Goal: Task Accomplishment & Management: Use online tool/utility

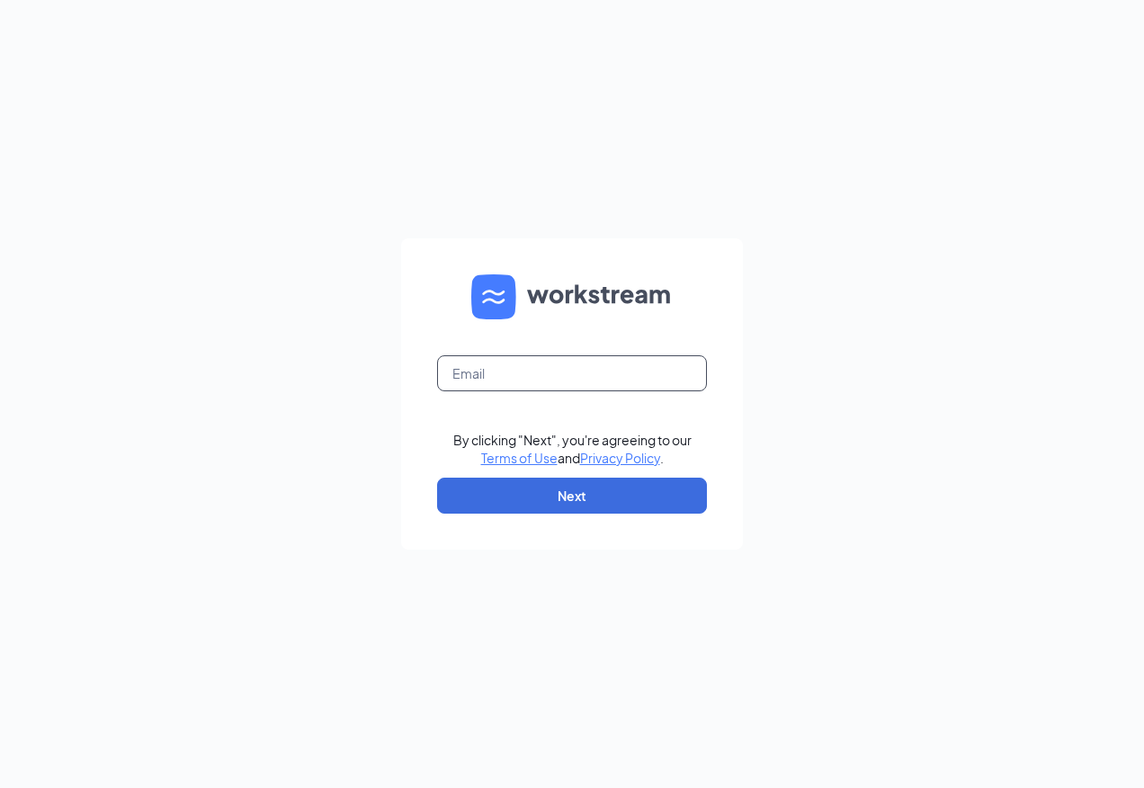
click at [654, 390] on input "text" at bounding box center [572, 373] width 270 height 36
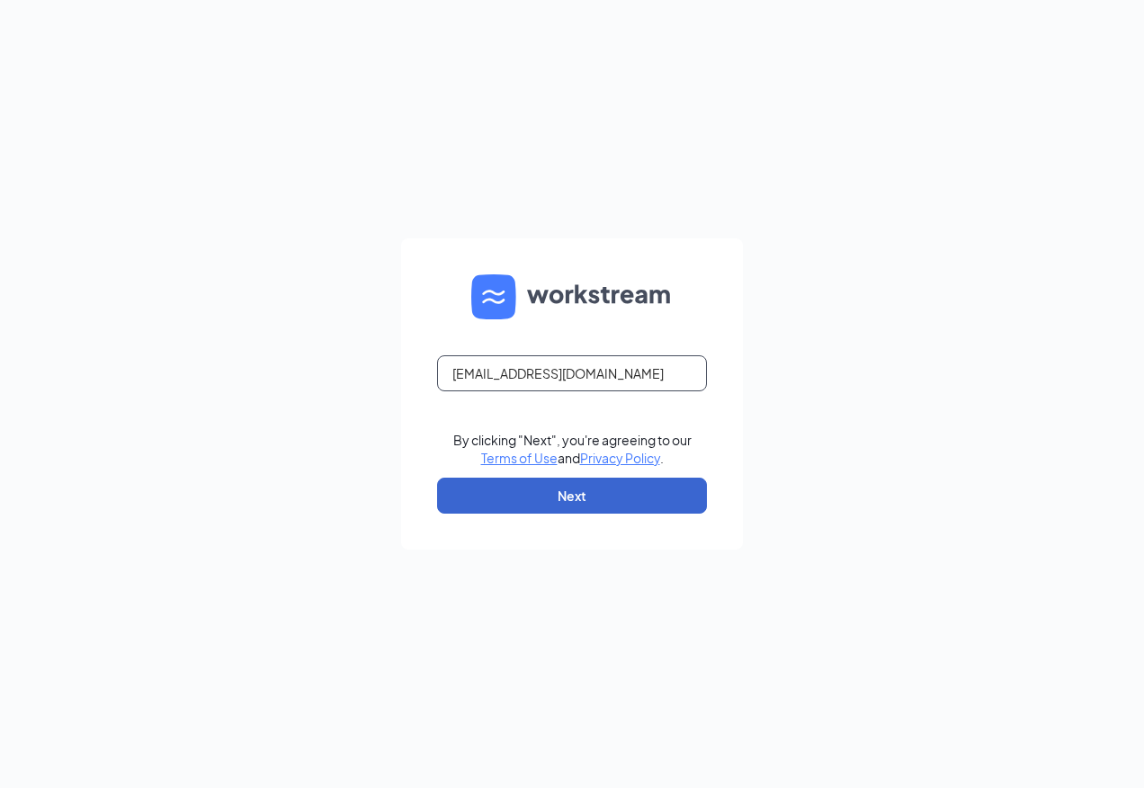
type input "rs030666@tacobell.com"
click at [626, 499] on button "Next" at bounding box center [572, 496] width 270 height 36
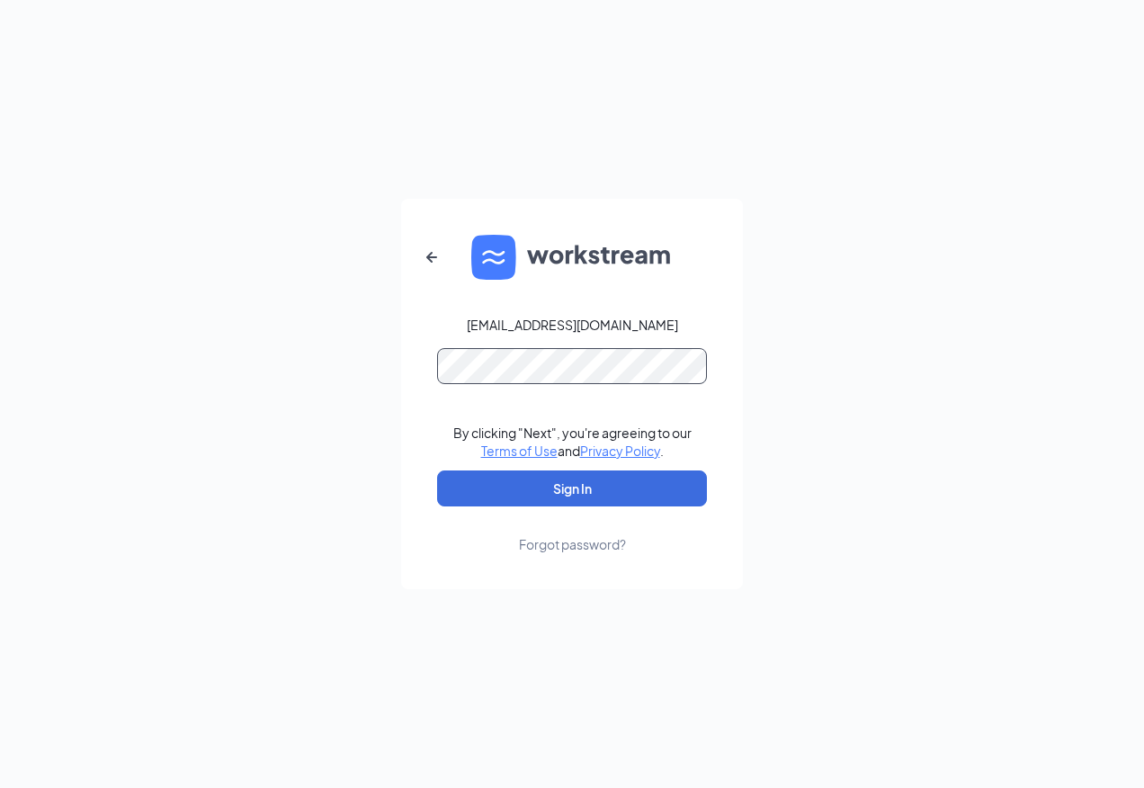
click at [437, 470] on button "Sign In" at bounding box center [572, 488] width 270 height 36
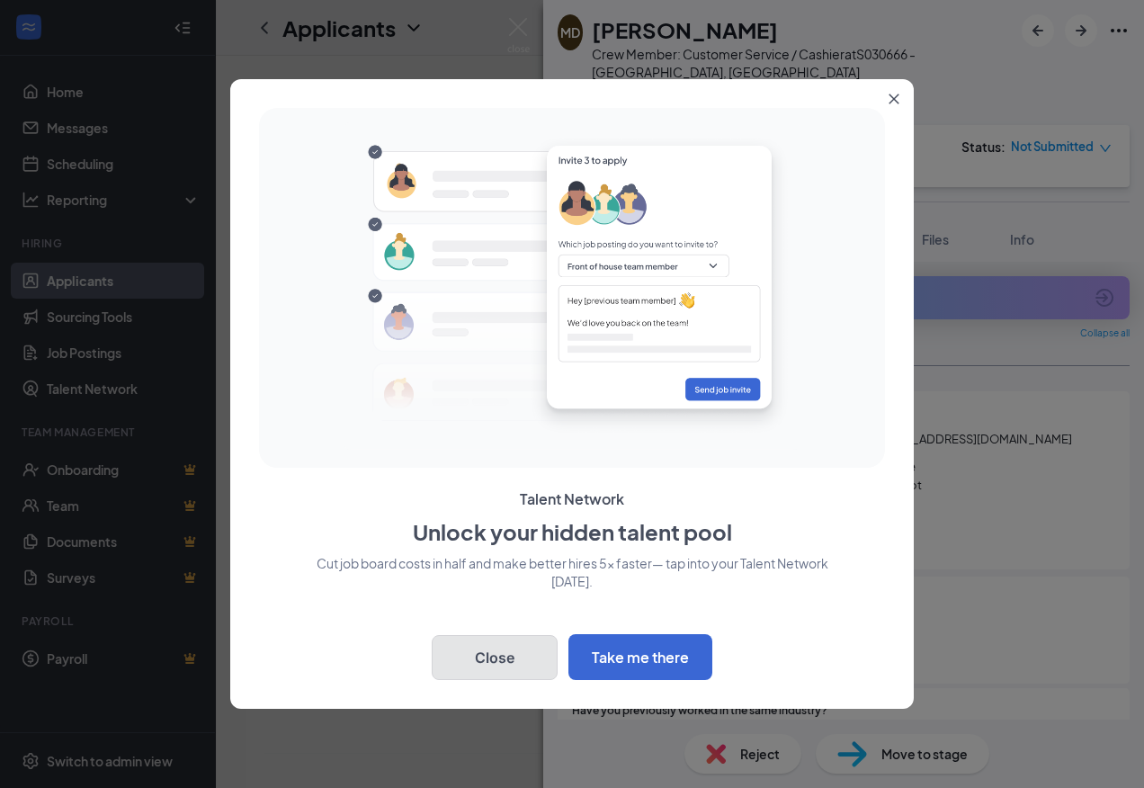
click at [488, 662] on button "Close" at bounding box center [495, 657] width 126 height 45
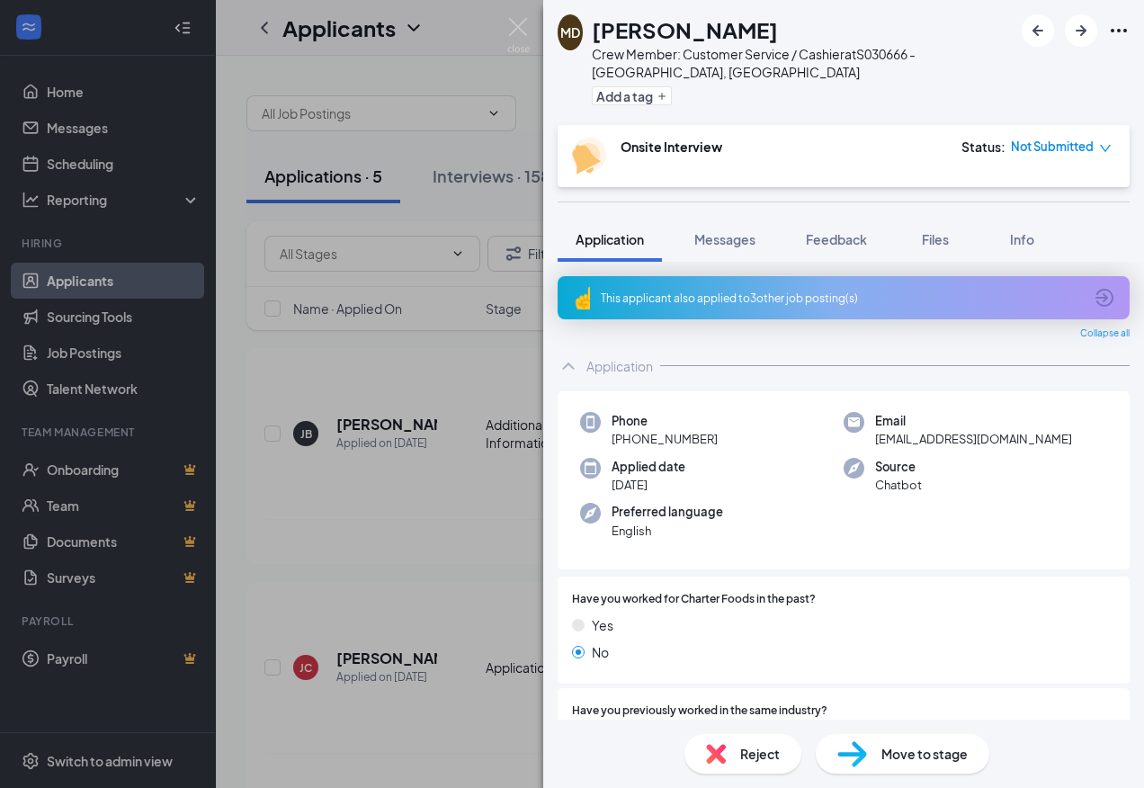
click at [458, 511] on div "MD [PERSON_NAME] Crew Member: Customer Service / Cashier at S030666 - [GEOGRAPH…" at bounding box center [572, 394] width 1144 height 788
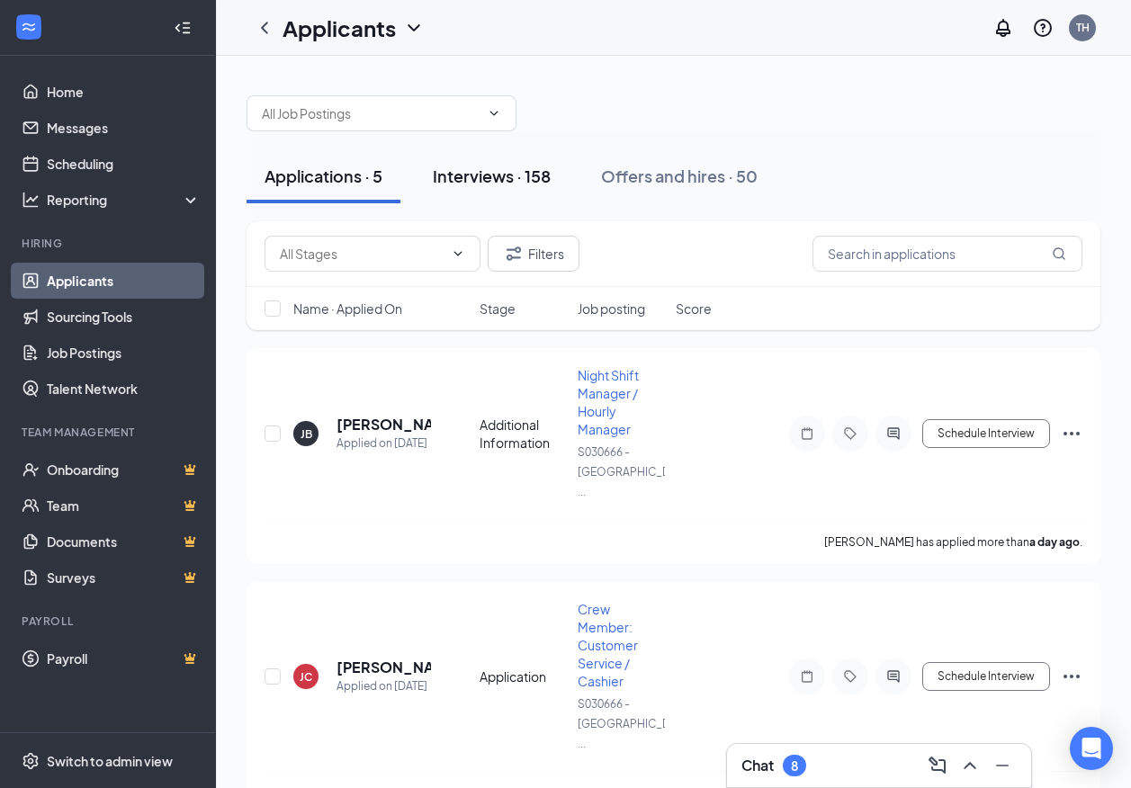
click at [528, 178] on div "Interviews · 158" at bounding box center [492, 176] width 118 height 22
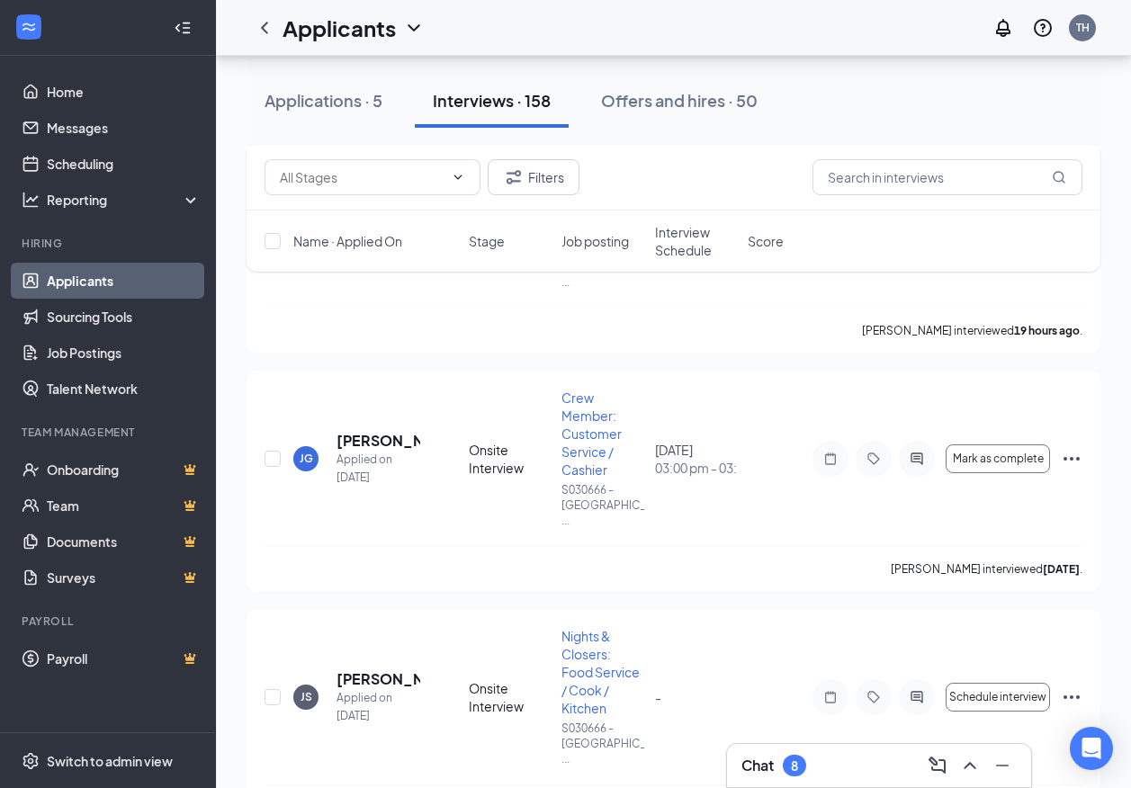
scroll to position [33105, 0]
